Goal: Task Accomplishment & Management: Use online tool/utility

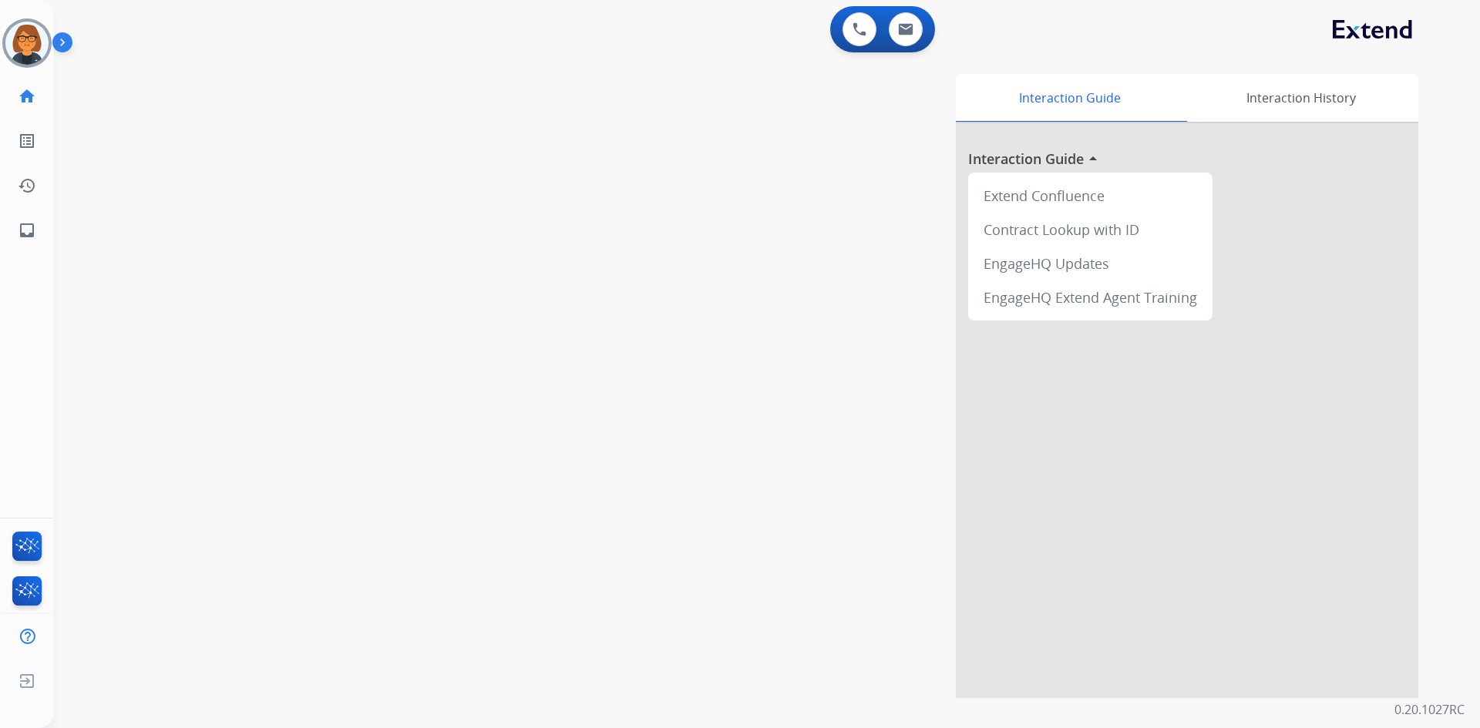
click at [59, 36] on img at bounding box center [65, 45] width 26 height 29
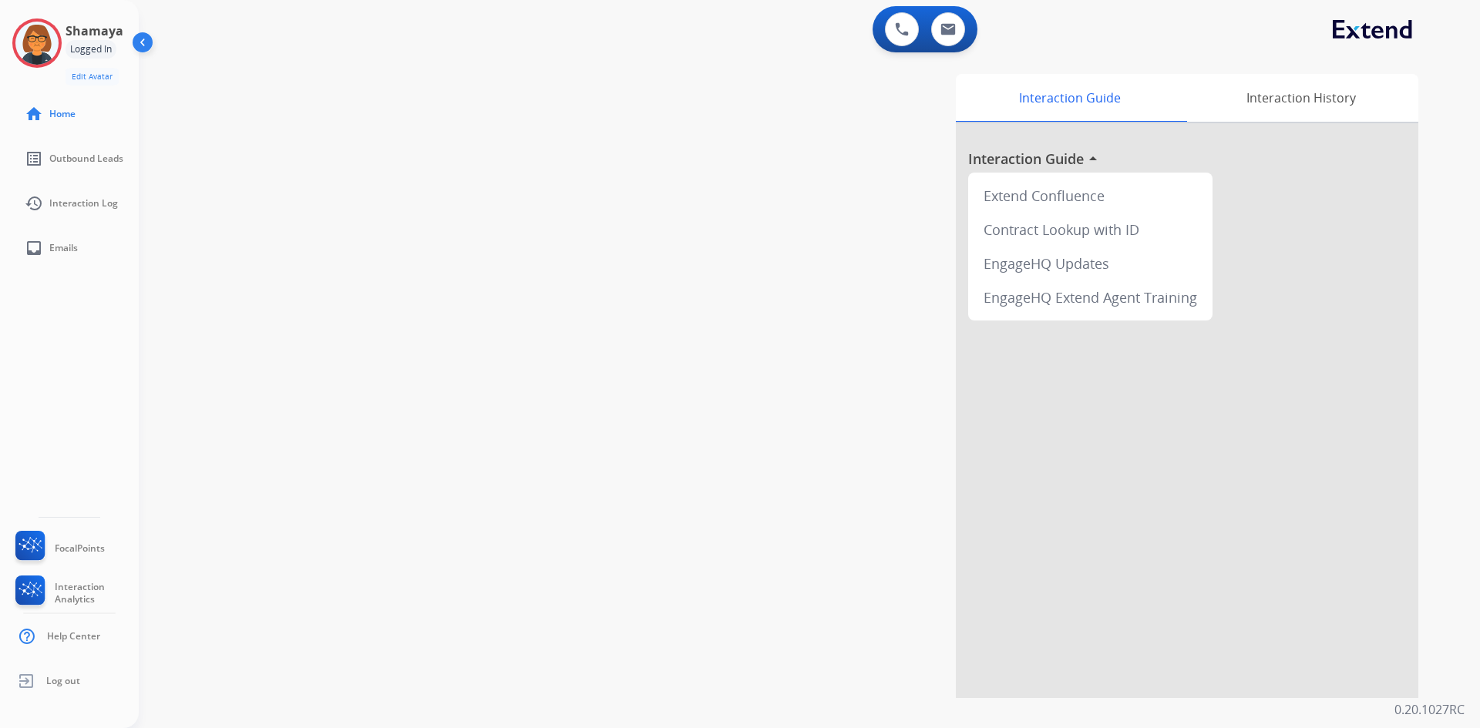
click at [0, 30] on div "Shamaya Logged In Edit Avatar Agent: [PERSON_NAME] Profile: Extend_Training CS" at bounding box center [69, 52] width 139 height 67
click at [15, 31] on div at bounding box center [36, 43] width 49 height 49
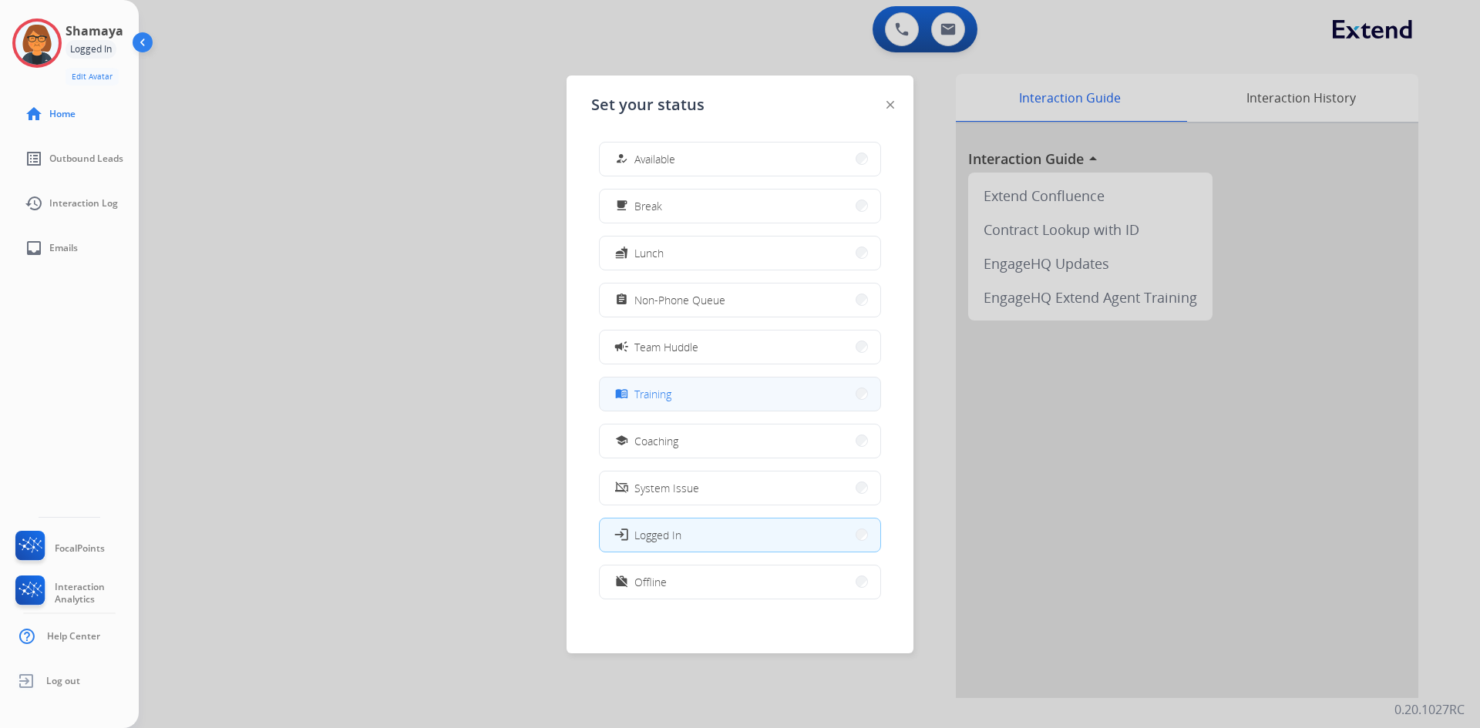
click at [733, 395] on button "menu_book Training" at bounding box center [740, 394] width 281 height 33
